Goal: Task Accomplishment & Management: Use online tool/utility

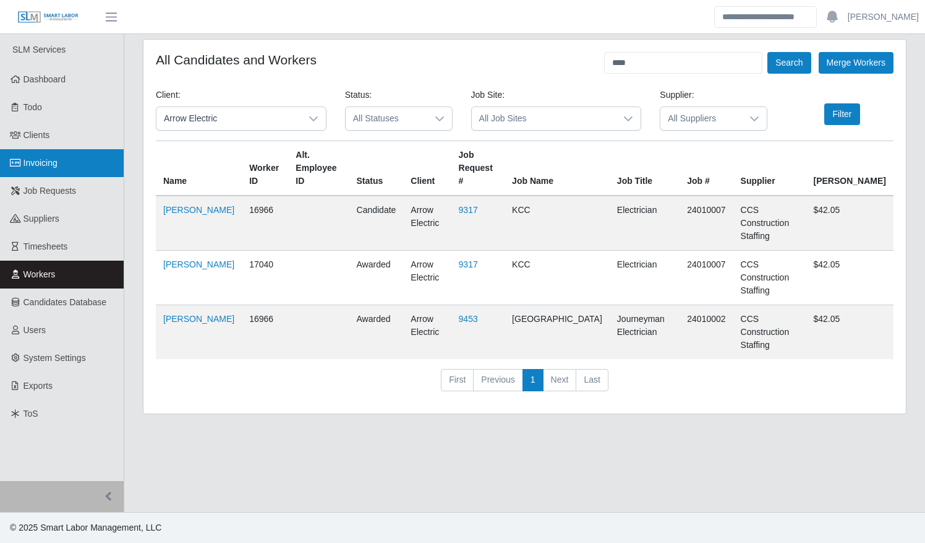
click at [72, 165] on link "Invoicing" at bounding box center [62, 163] width 124 height 28
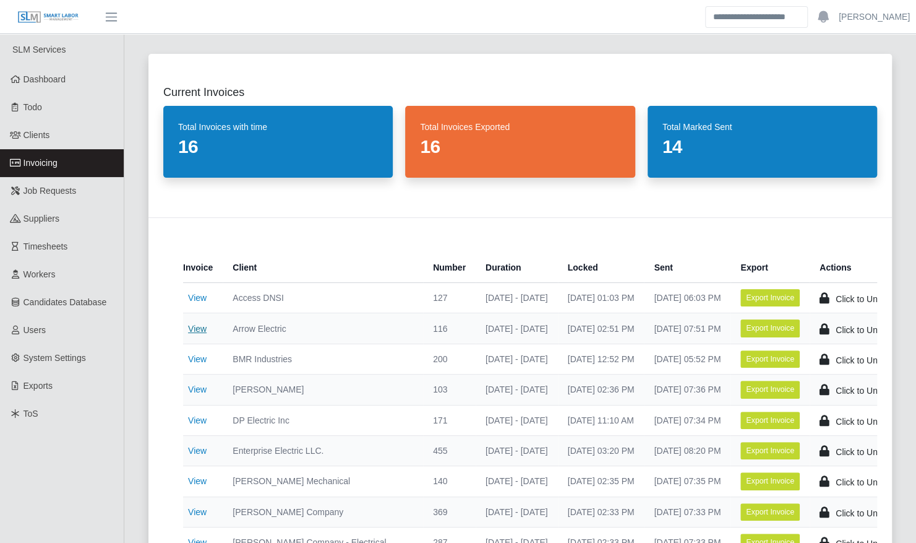
click at [199, 330] on link "View" at bounding box center [197, 329] width 19 height 10
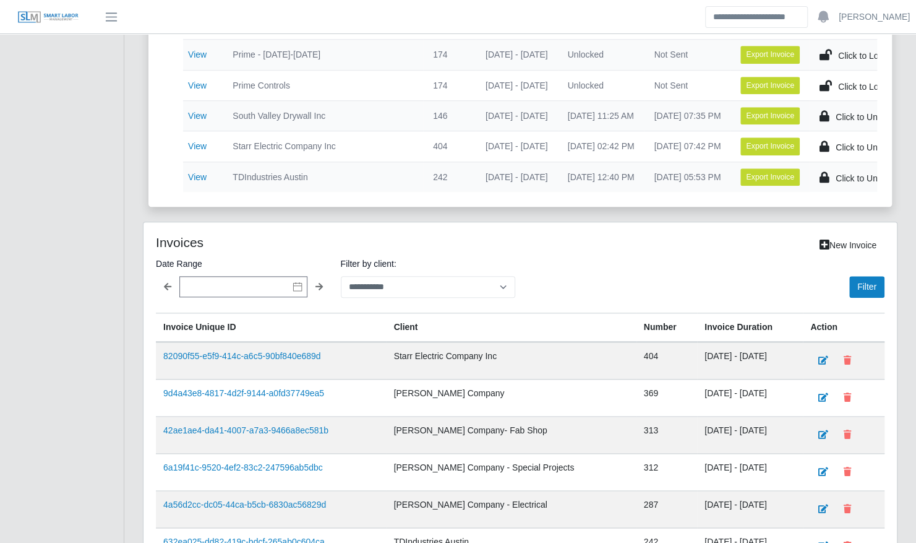
scroll to position [579, 0]
click at [296, 290] on icon at bounding box center [298, 286] width 10 height 10
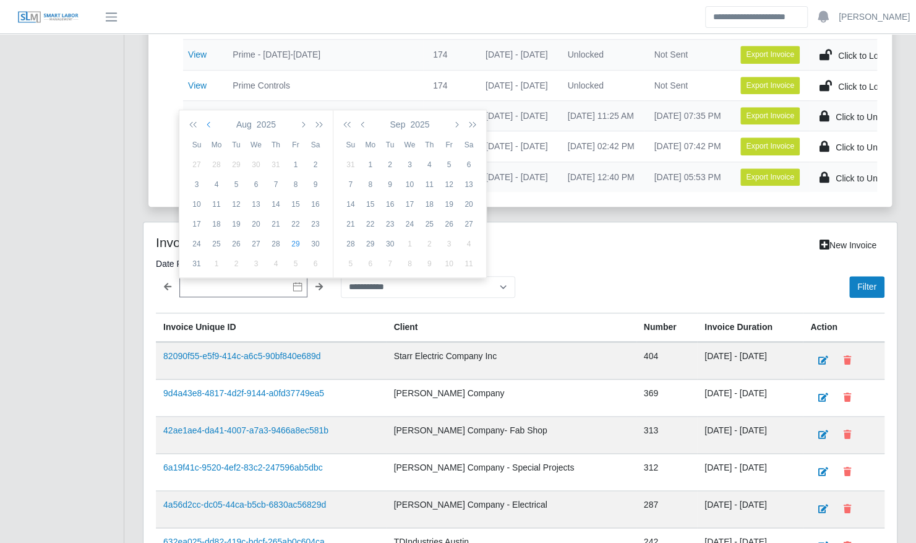
click at [213, 124] on button "button" at bounding box center [209, 124] width 11 height 21
click at [304, 124] on icon "button" at bounding box center [302, 124] width 6 height 10
click at [209, 124] on icon "button" at bounding box center [210, 124] width 6 height 10
click at [215, 224] on div "16" at bounding box center [217, 223] width 20 height 11
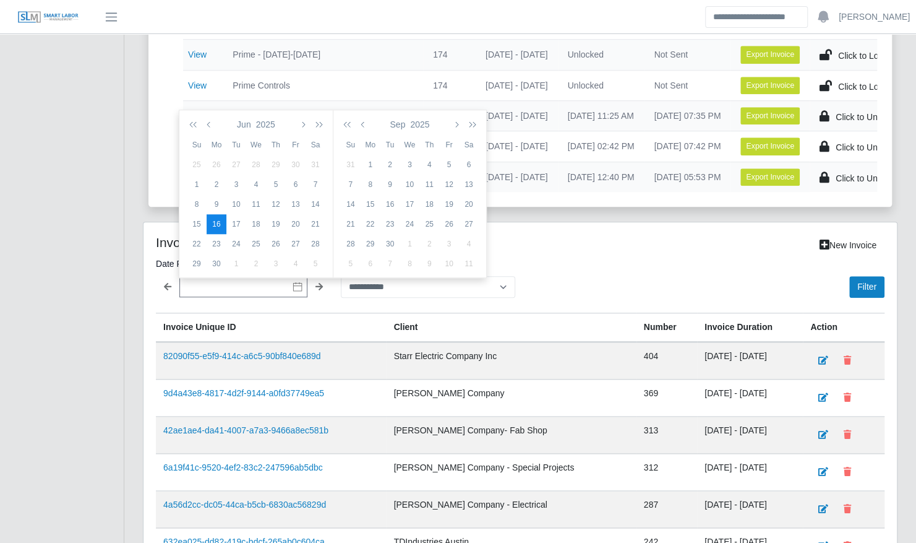
click at [218, 217] on td "16" at bounding box center [217, 224] width 20 height 20
type input "**********"
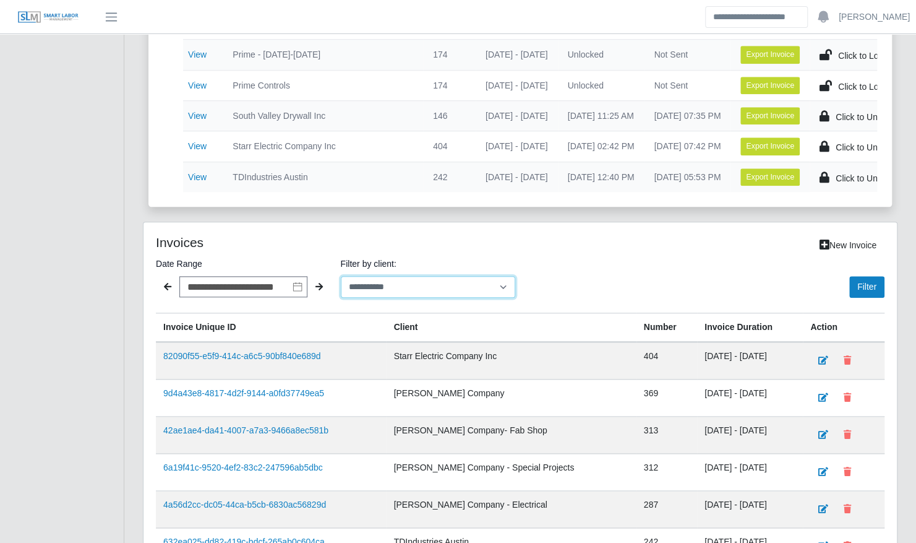
click at [405, 293] on select "**********" at bounding box center [428, 287] width 175 height 22
select select "**********"
click at [341, 277] on select "**********" at bounding box center [428, 287] width 175 height 22
click at [883, 292] on button "Filter" at bounding box center [866, 287] width 35 height 22
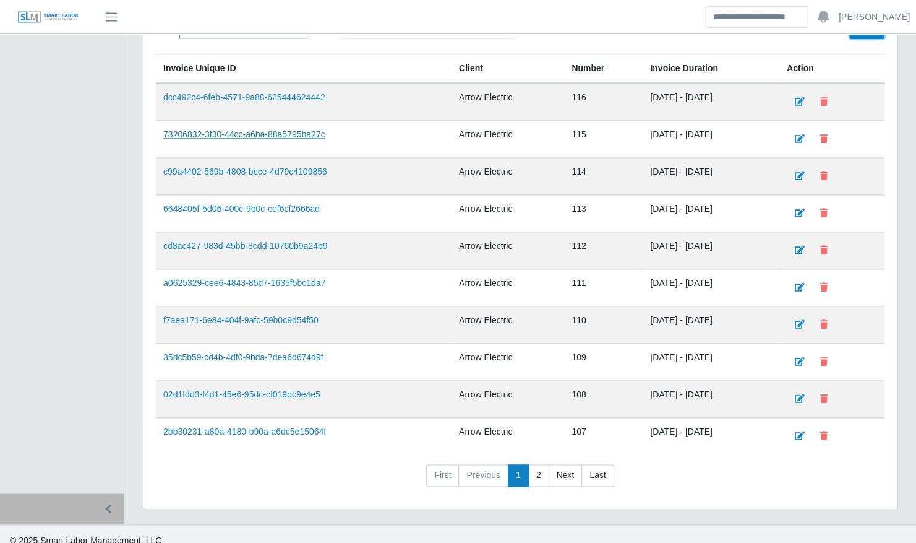
scroll to position [844, 0]
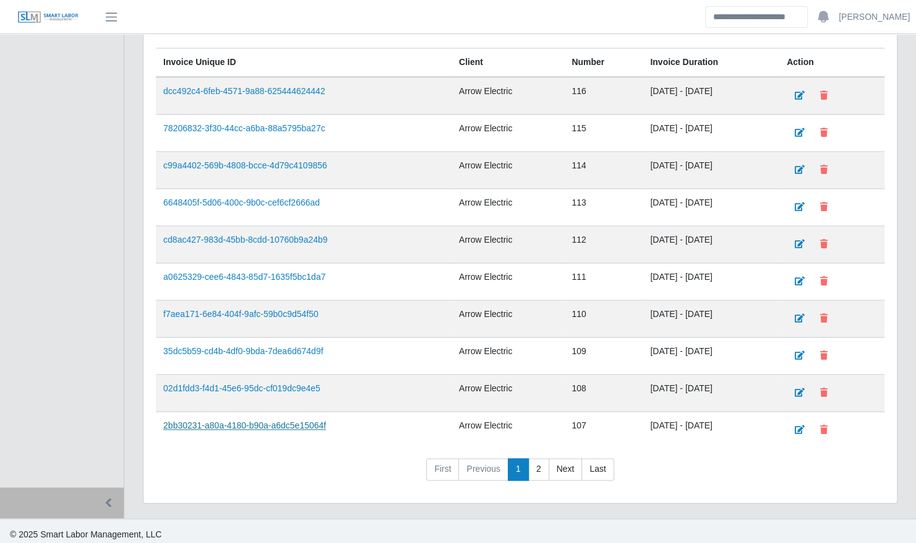
click at [292, 420] on link "2bb30231-a80a-4180-b90a-a6dc5e15064f" at bounding box center [244, 425] width 163 height 10
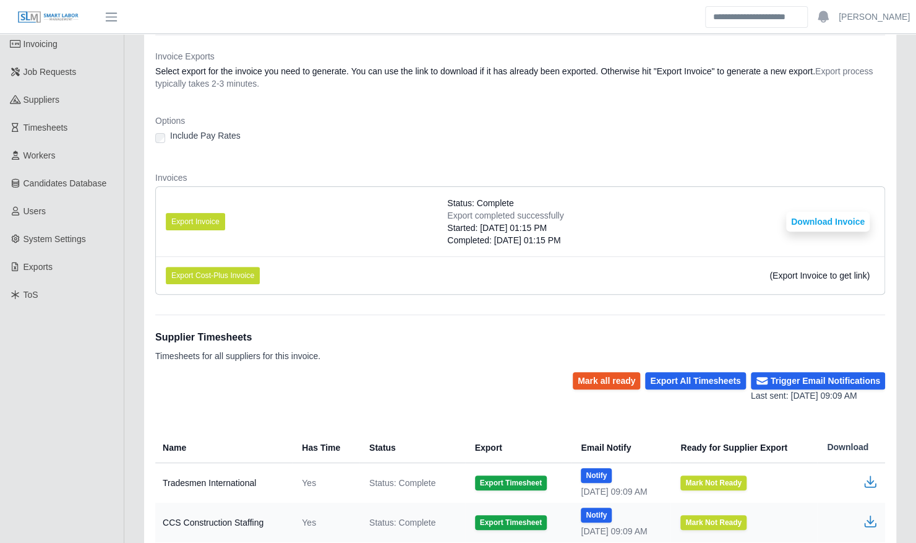
scroll to position [200, 0]
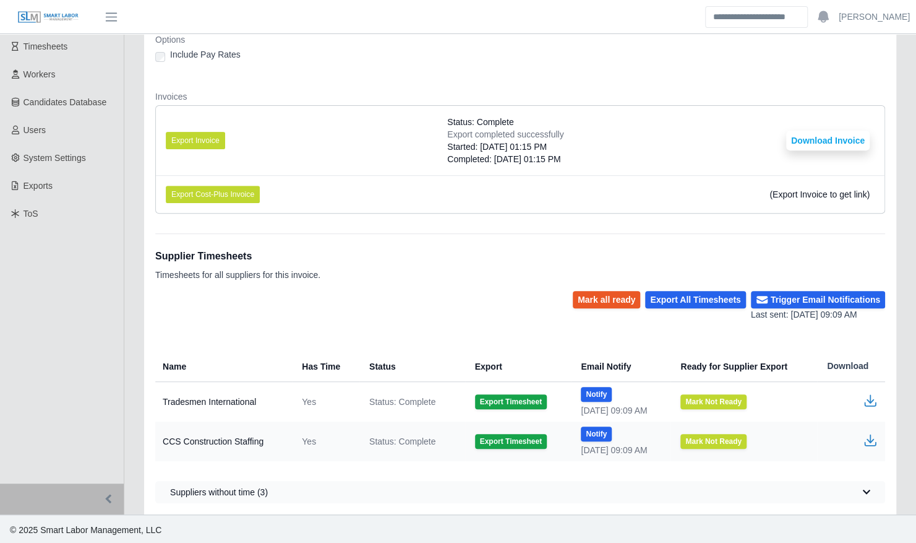
click at [866, 397] on icon "button" at bounding box center [870, 400] width 15 height 15
click at [344, 291] on div "Mark all ready Export All Timesheets Trigger Email Notifications Last sent: 06/…" at bounding box center [520, 306] width 730 height 30
click at [867, 393] on icon "button" at bounding box center [870, 400] width 15 height 15
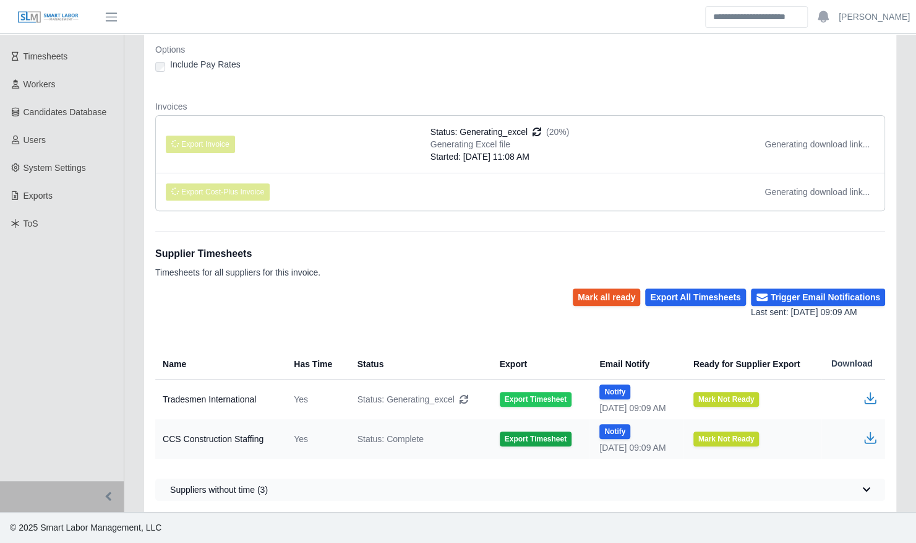
scroll to position [187, 0]
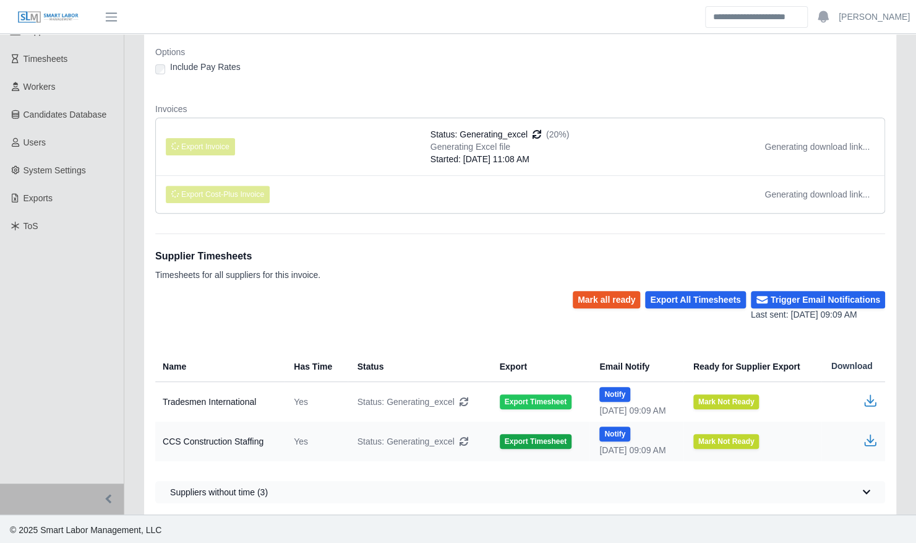
click at [500, 401] on button "Export Timesheet" at bounding box center [536, 401] width 72 height 15
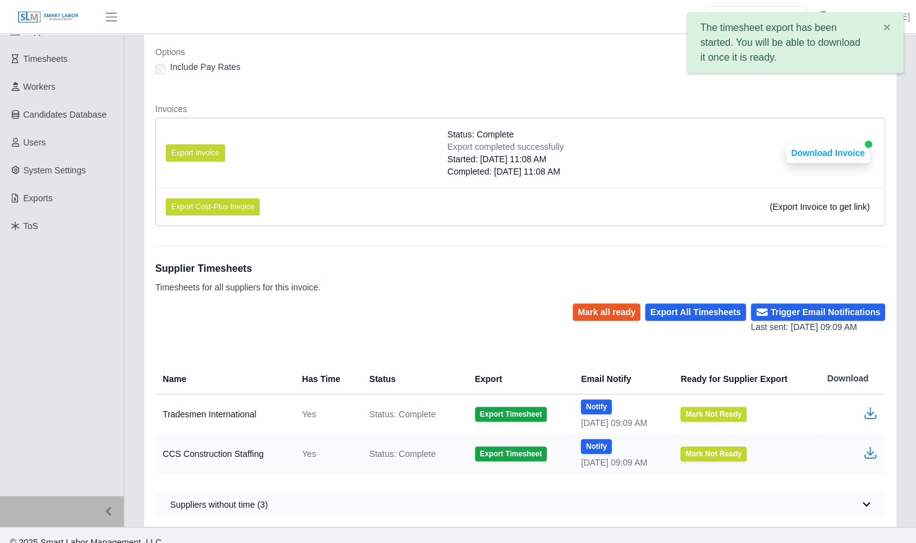
scroll to position [200, 0]
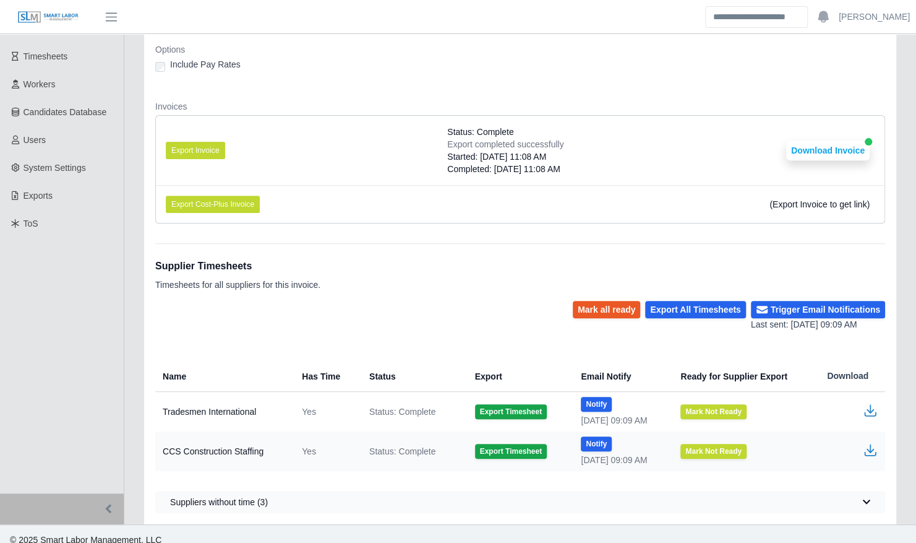
scroll to position [200, 0]
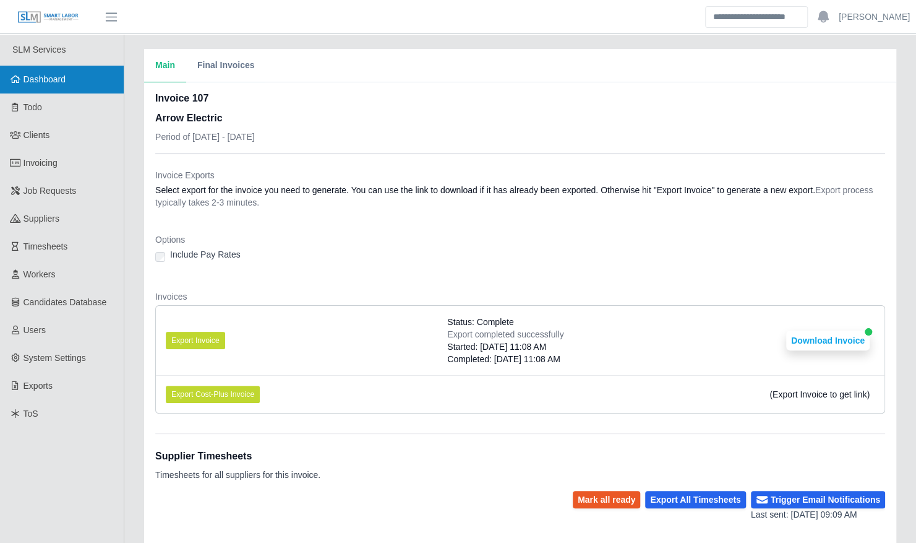
click at [54, 85] on link "Dashboard" at bounding box center [62, 80] width 124 height 28
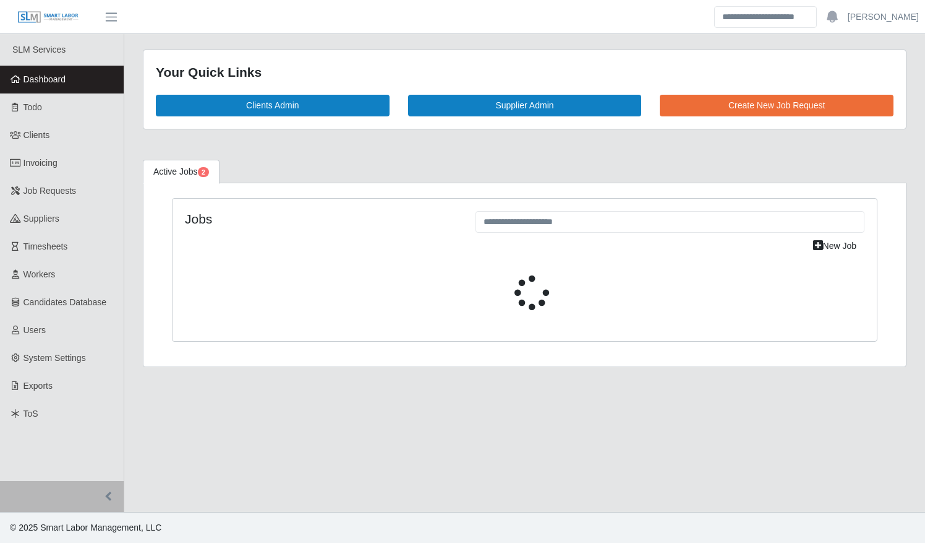
select select "****"
